Goal: Transaction & Acquisition: Purchase product/service

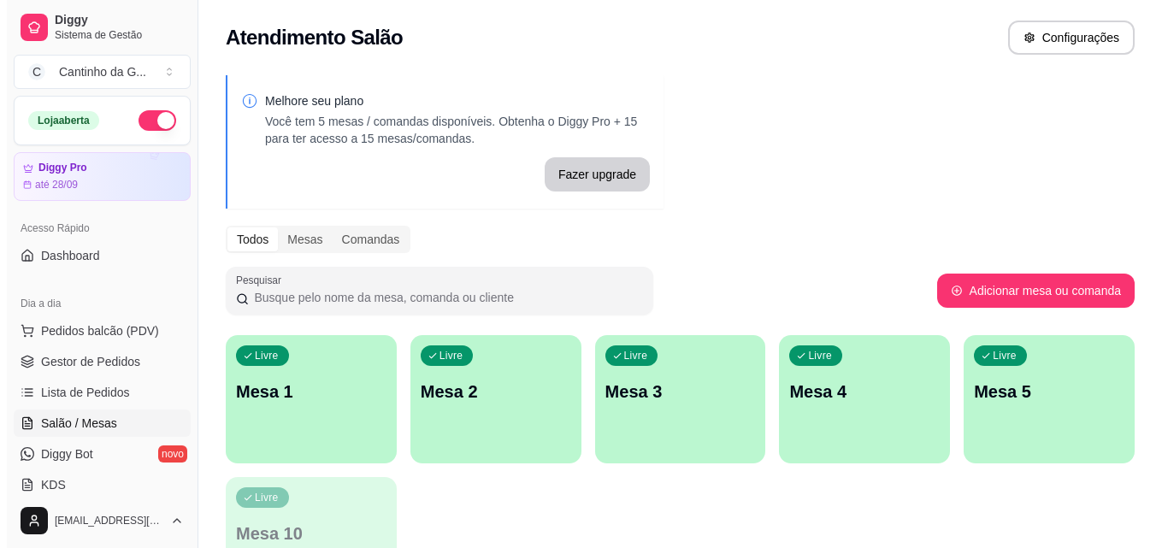
scroll to position [171, 0]
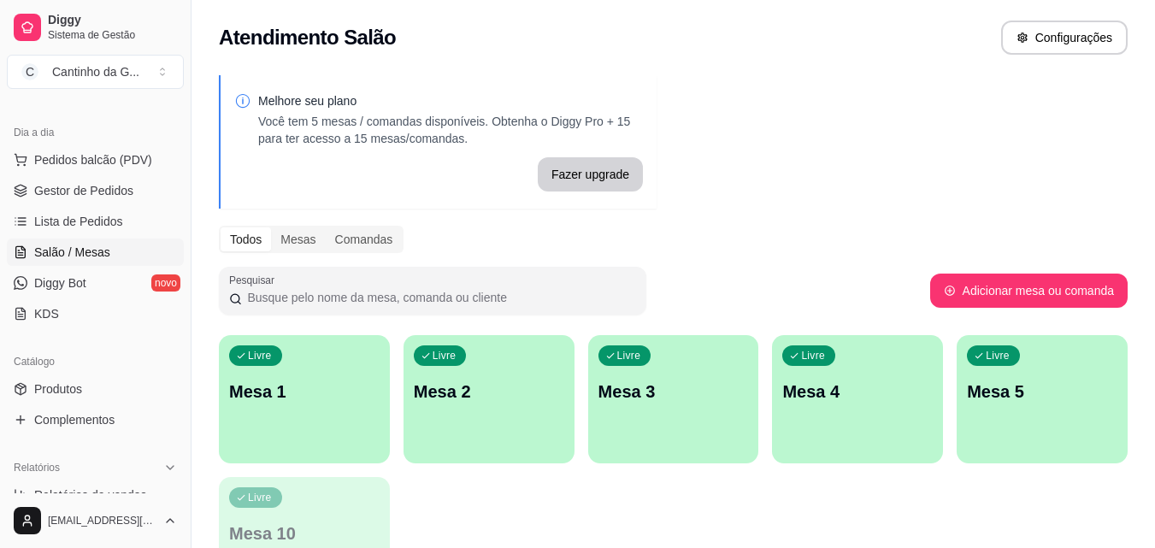
click at [286, 417] on div "Livre Mesa 1" at bounding box center [304, 389] width 171 height 108
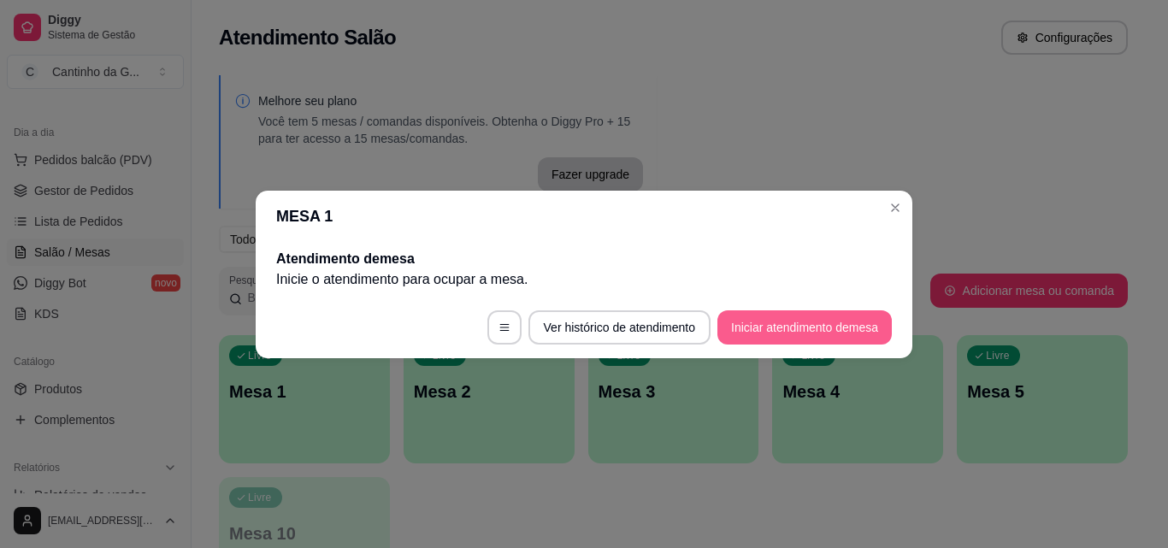
click at [788, 334] on button "Iniciar atendimento de mesa" at bounding box center [804, 327] width 174 height 34
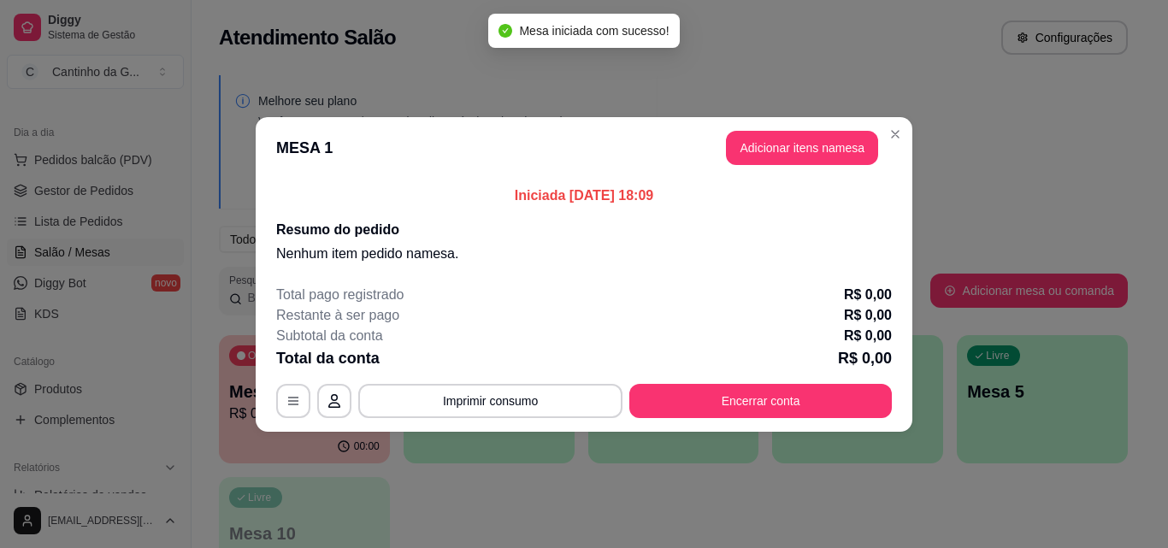
click at [856, 155] on button "Adicionar itens na mesa" at bounding box center [802, 148] width 152 height 34
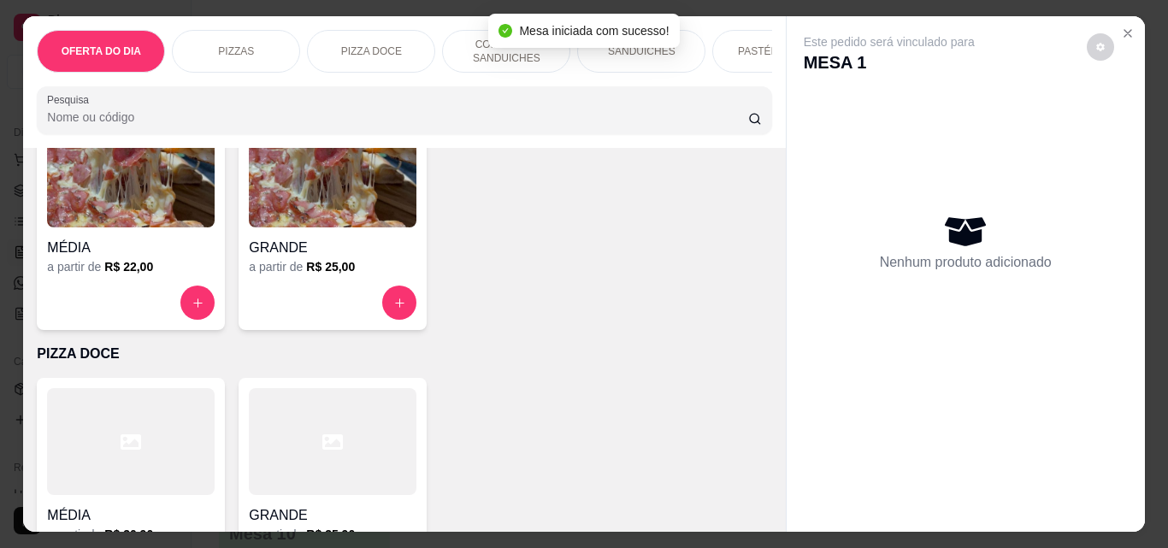
scroll to position [428, 0]
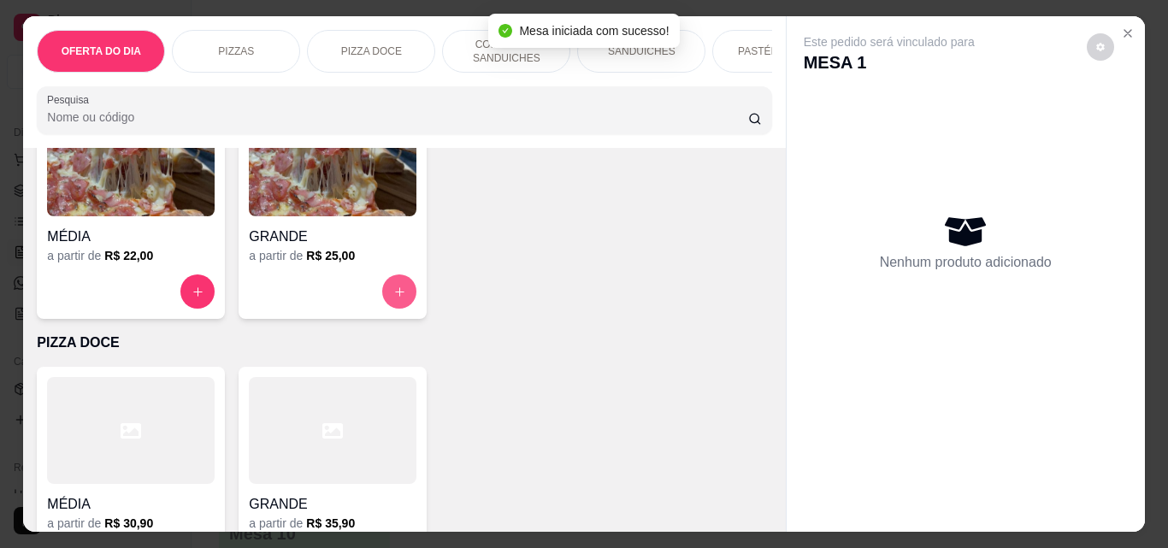
click at [395, 297] on icon "increase-product-quantity" at bounding box center [399, 291] width 9 height 9
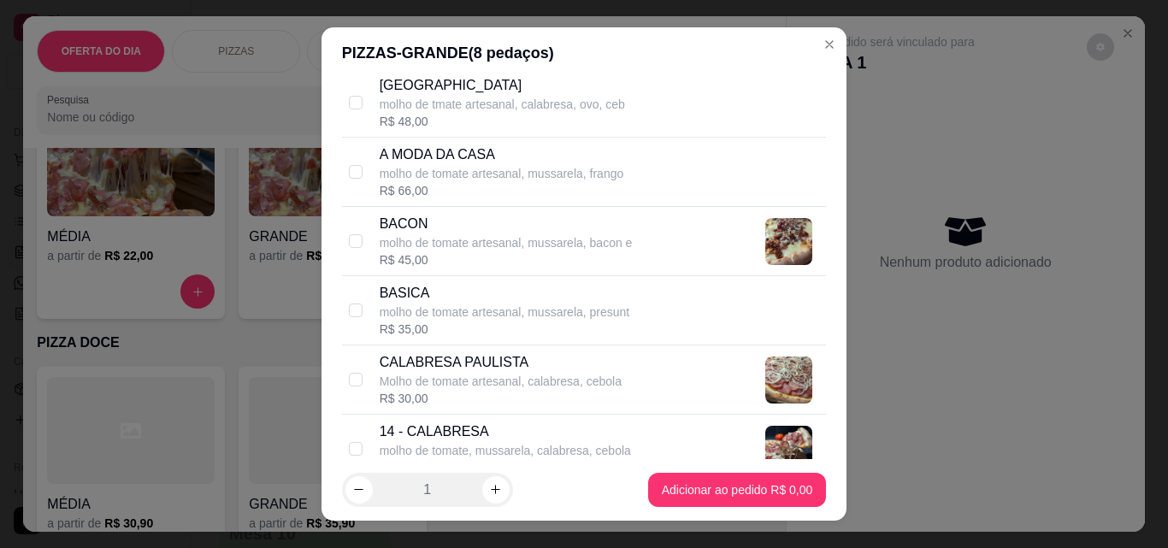
scroll to position [599, 0]
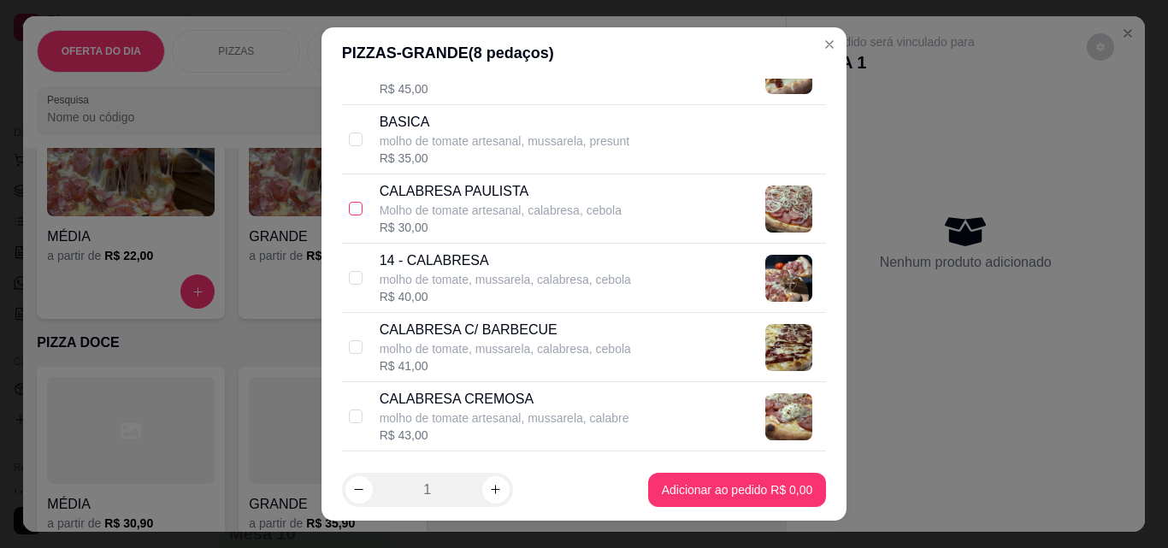
click at [351, 212] on input "checkbox" at bounding box center [356, 209] width 14 height 14
checkbox input "true"
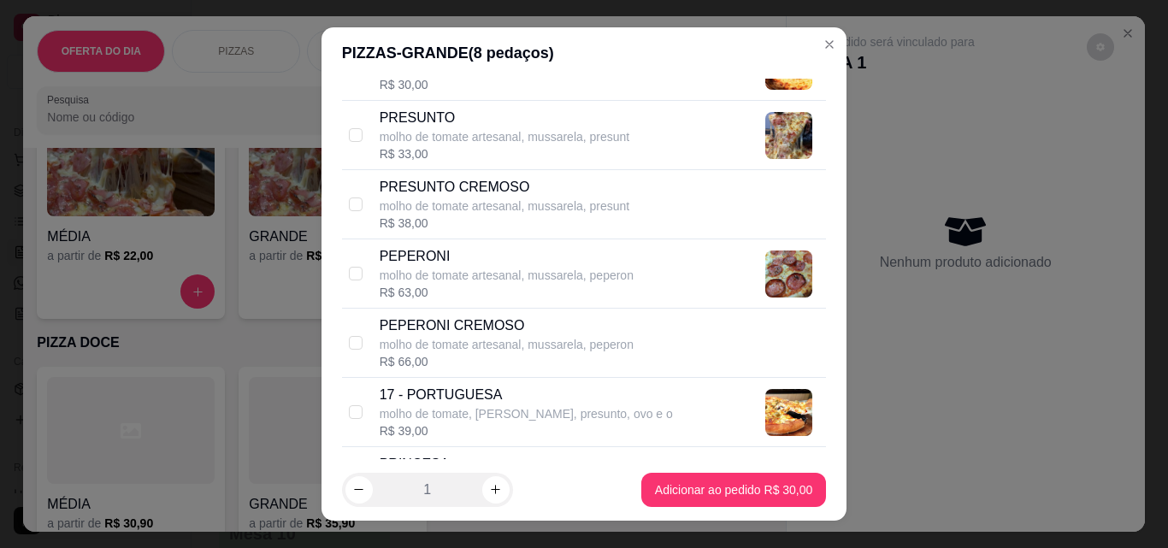
scroll to position [1710, 0]
click at [353, 208] on input "checkbox" at bounding box center [356, 205] width 14 height 14
checkbox input "true"
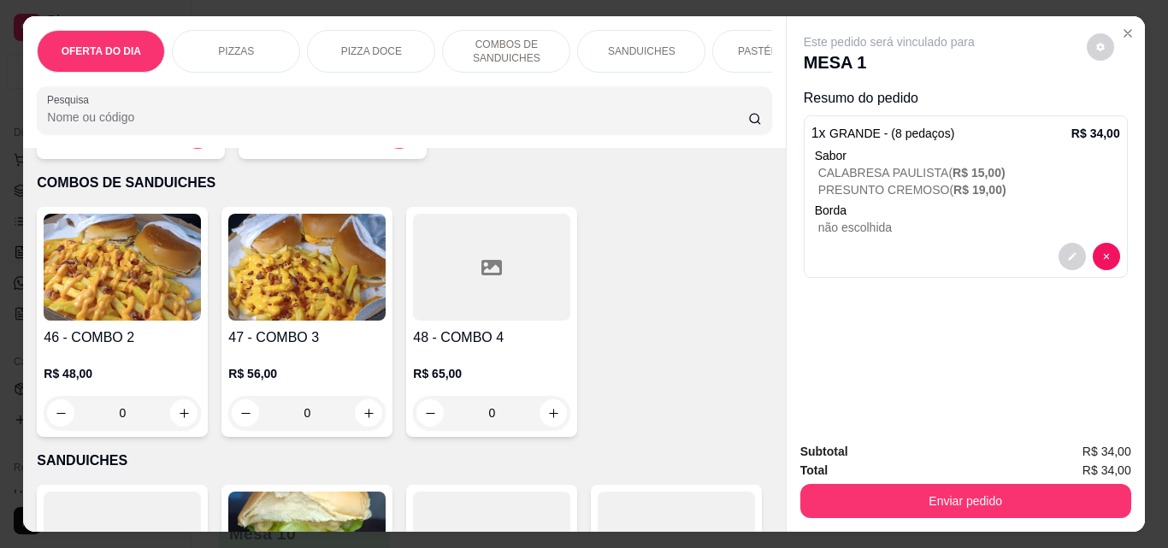
scroll to position [1368, 0]
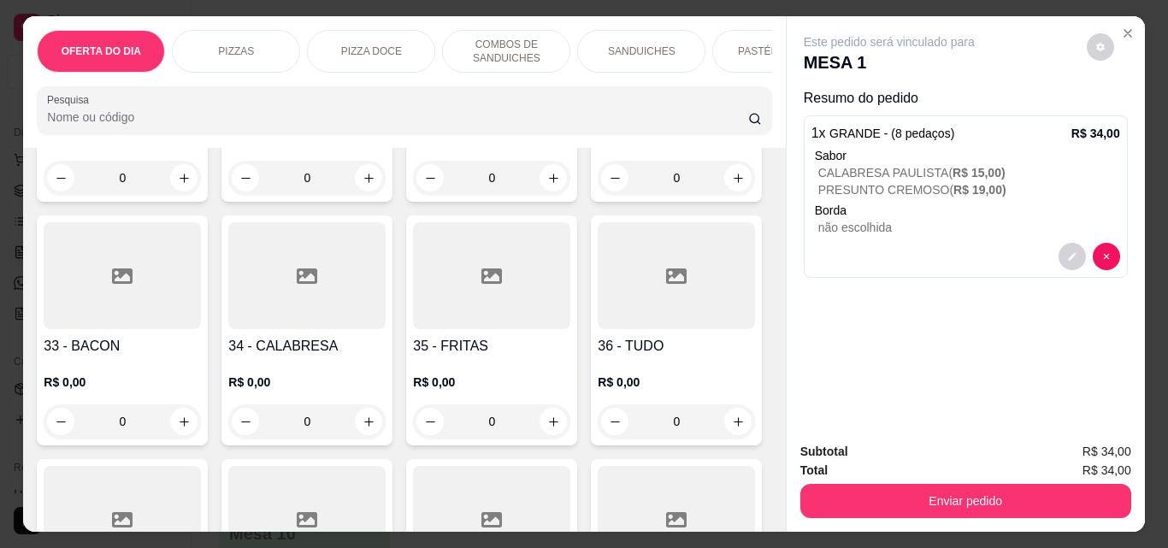
click at [201, 413] on div "0" at bounding box center [122, 421] width 157 height 34
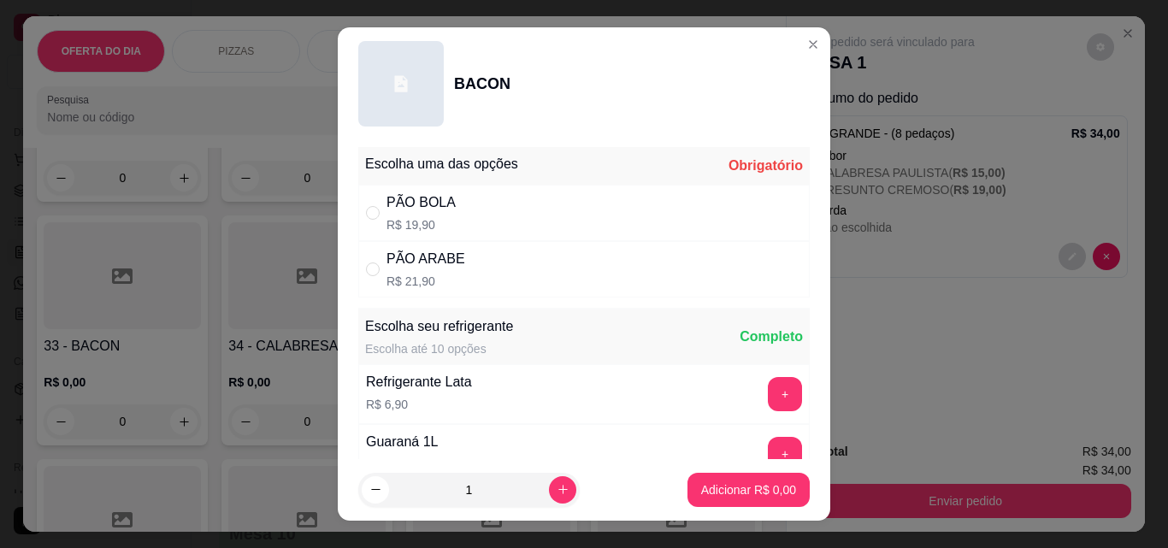
click at [446, 259] on div "PÃO ARABE" at bounding box center [426, 259] width 79 height 21
radio input "true"
click at [763, 490] on p "Adicionar R$ 21,90" at bounding box center [745, 489] width 102 height 17
type input "1"
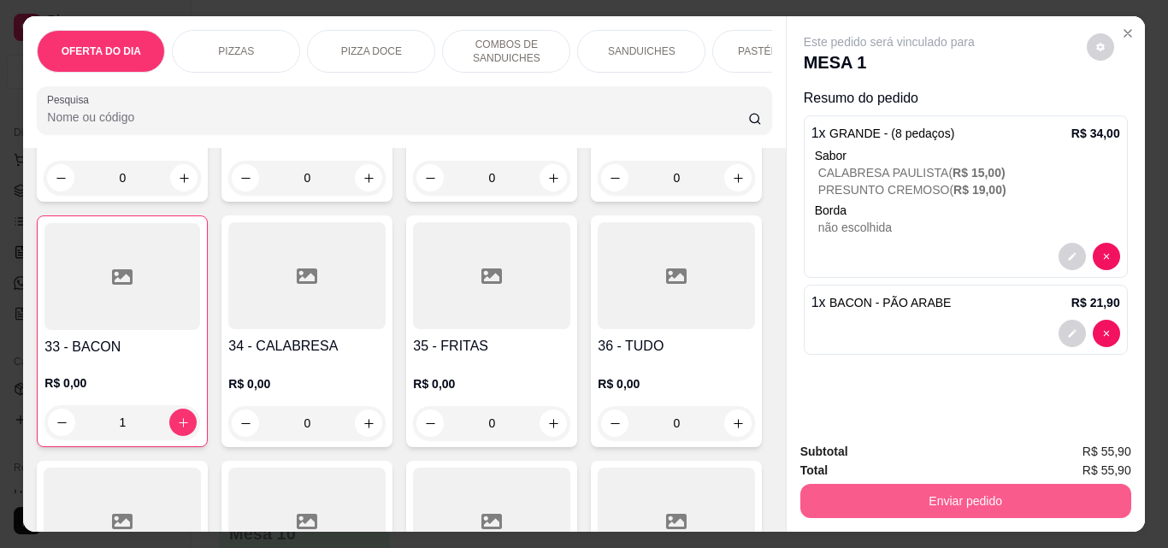
click at [963, 497] on button "Enviar pedido" at bounding box center [965, 501] width 331 height 34
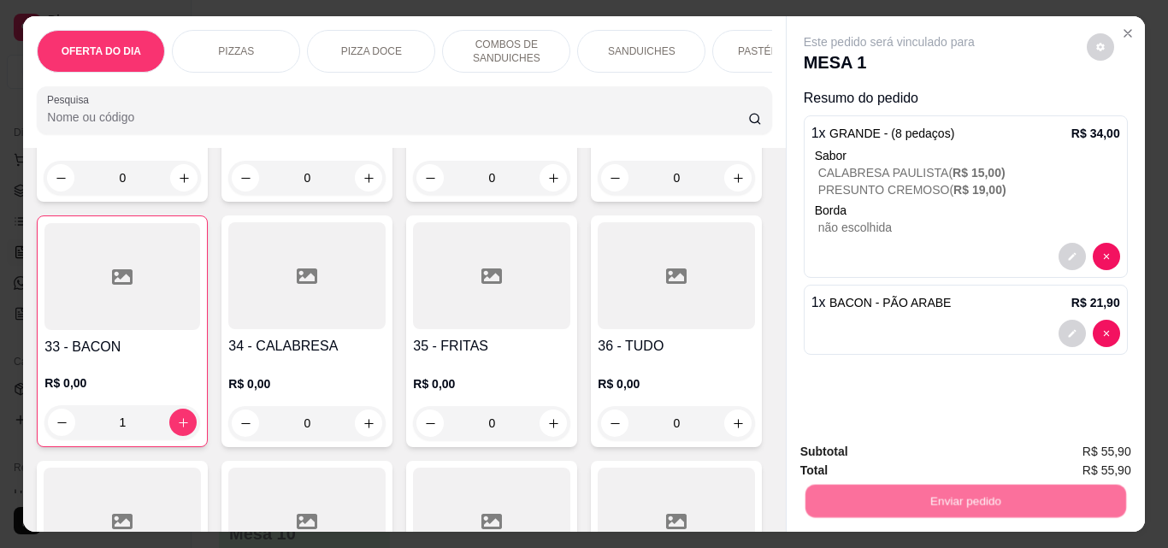
click at [946, 456] on button "Não registrar e enviar pedido" at bounding box center [909, 452] width 178 height 32
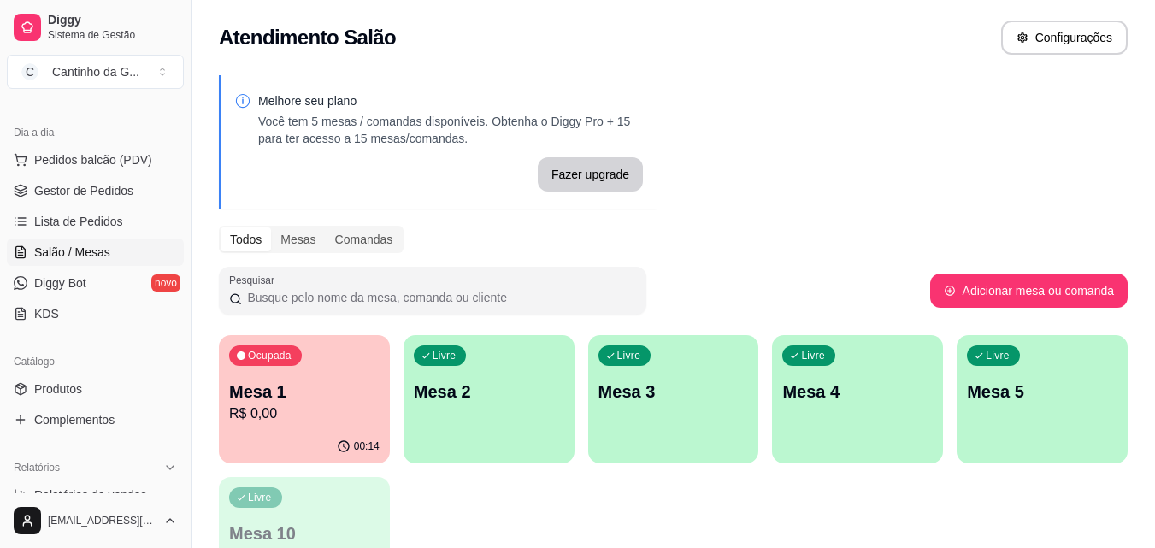
click at [342, 427] on div "Ocupada Mesa 1 R$ 0,00" at bounding box center [304, 382] width 171 height 95
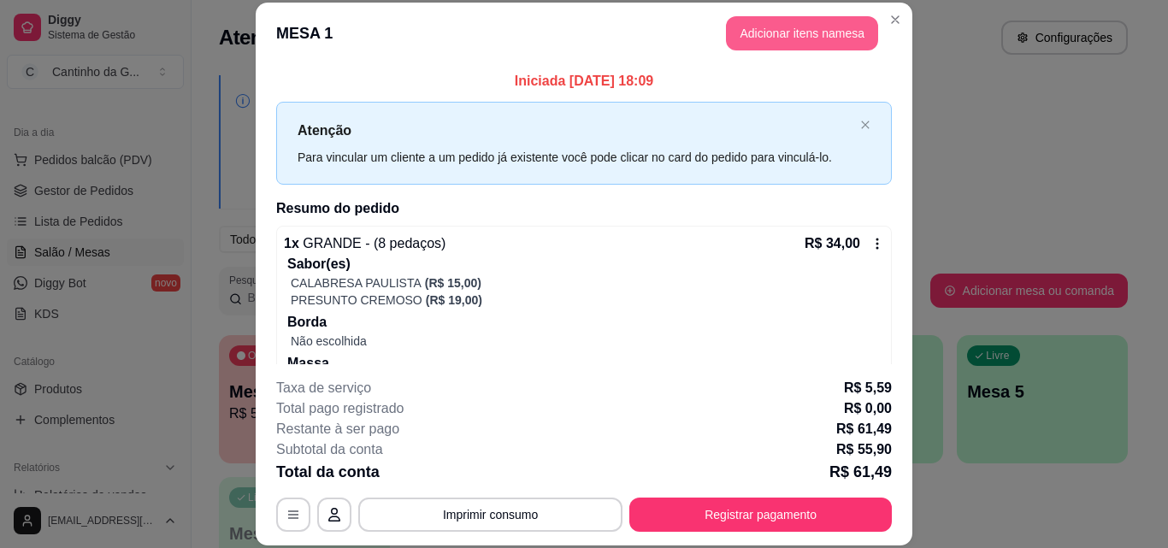
click at [770, 32] on button "Adicionar itens na mesa" at bounding box center [802, 33] width 152 height 34
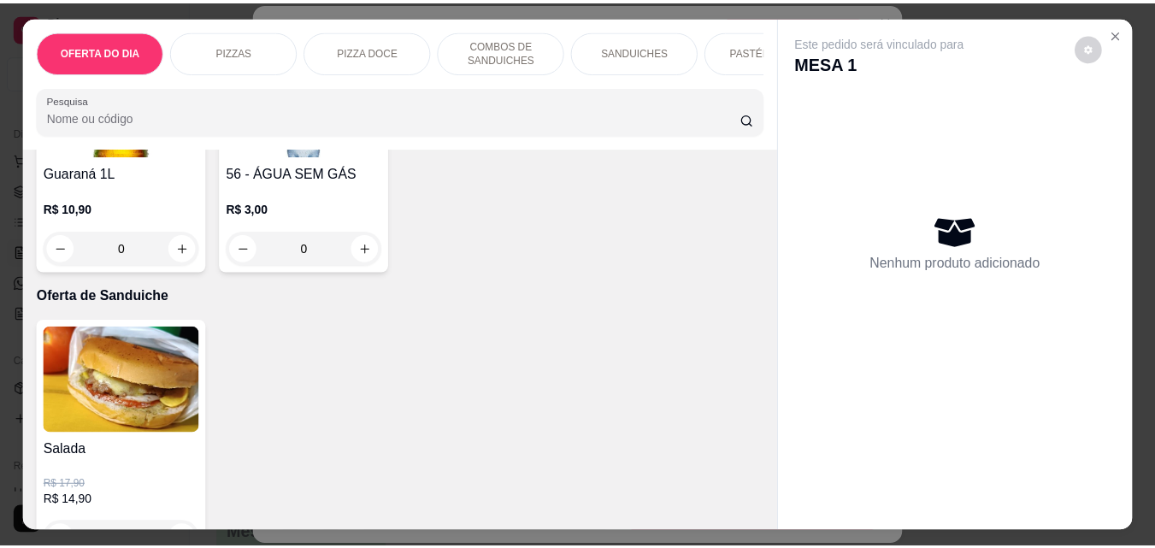
scroll to position [4276, 0]
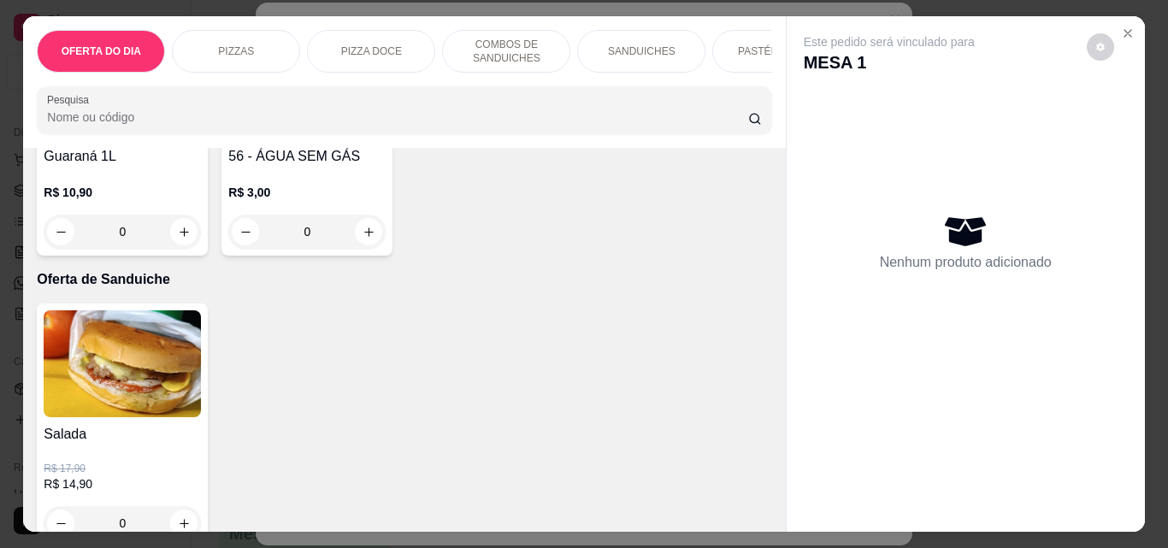
type input "1"
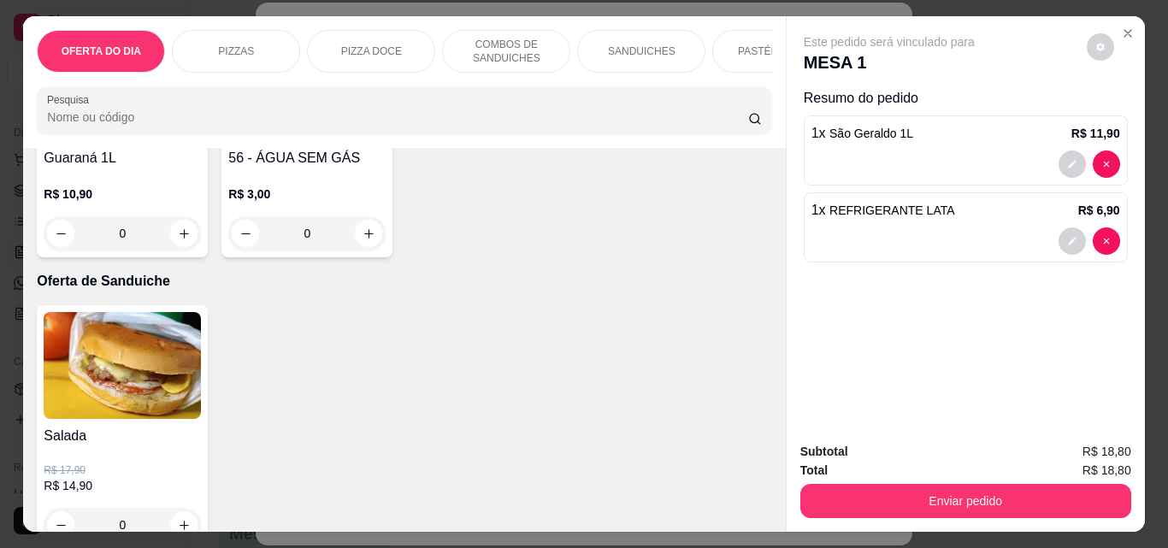
type input "1"
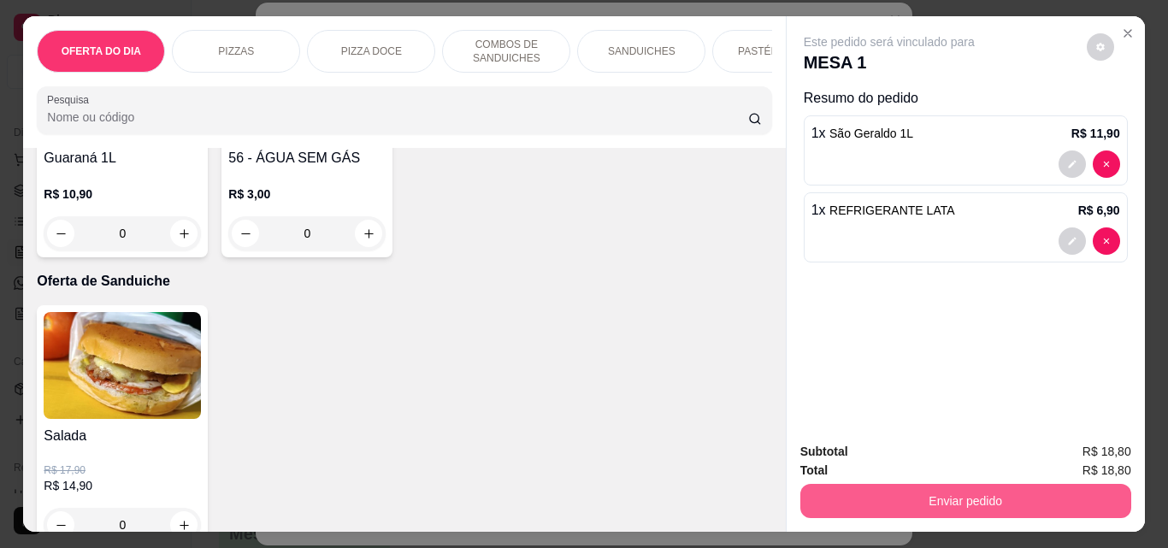
click at [1029, 491] on button "Enviar pedido" at bounding box center [965, 501] width 331 height 34
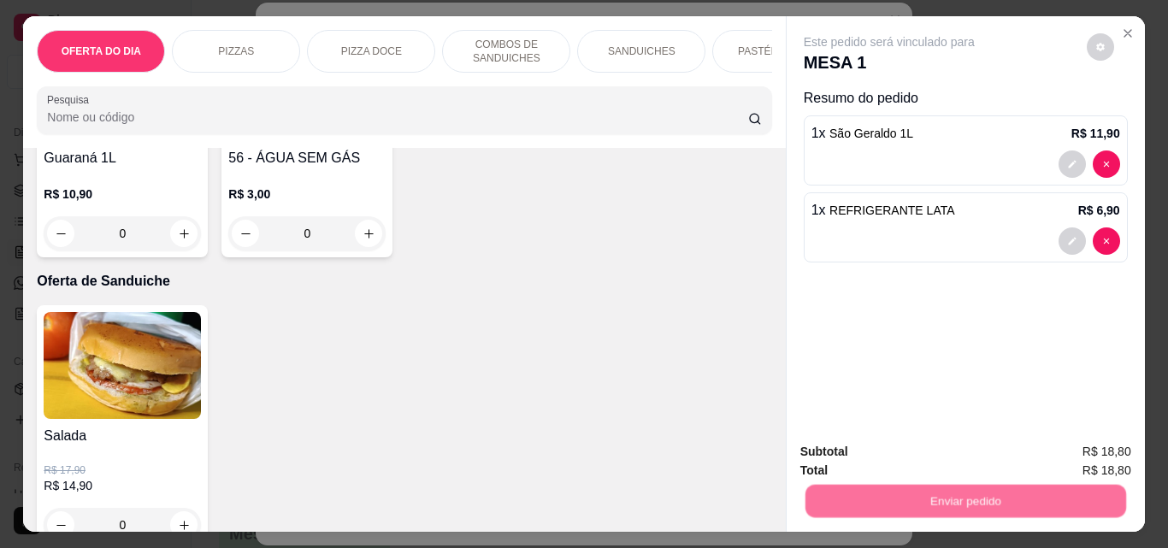
click at [956, 440] on button "Não registrar e enviar pedido" at bounding box center [909, 452] width 178 height 32
